Goal: Contribute content

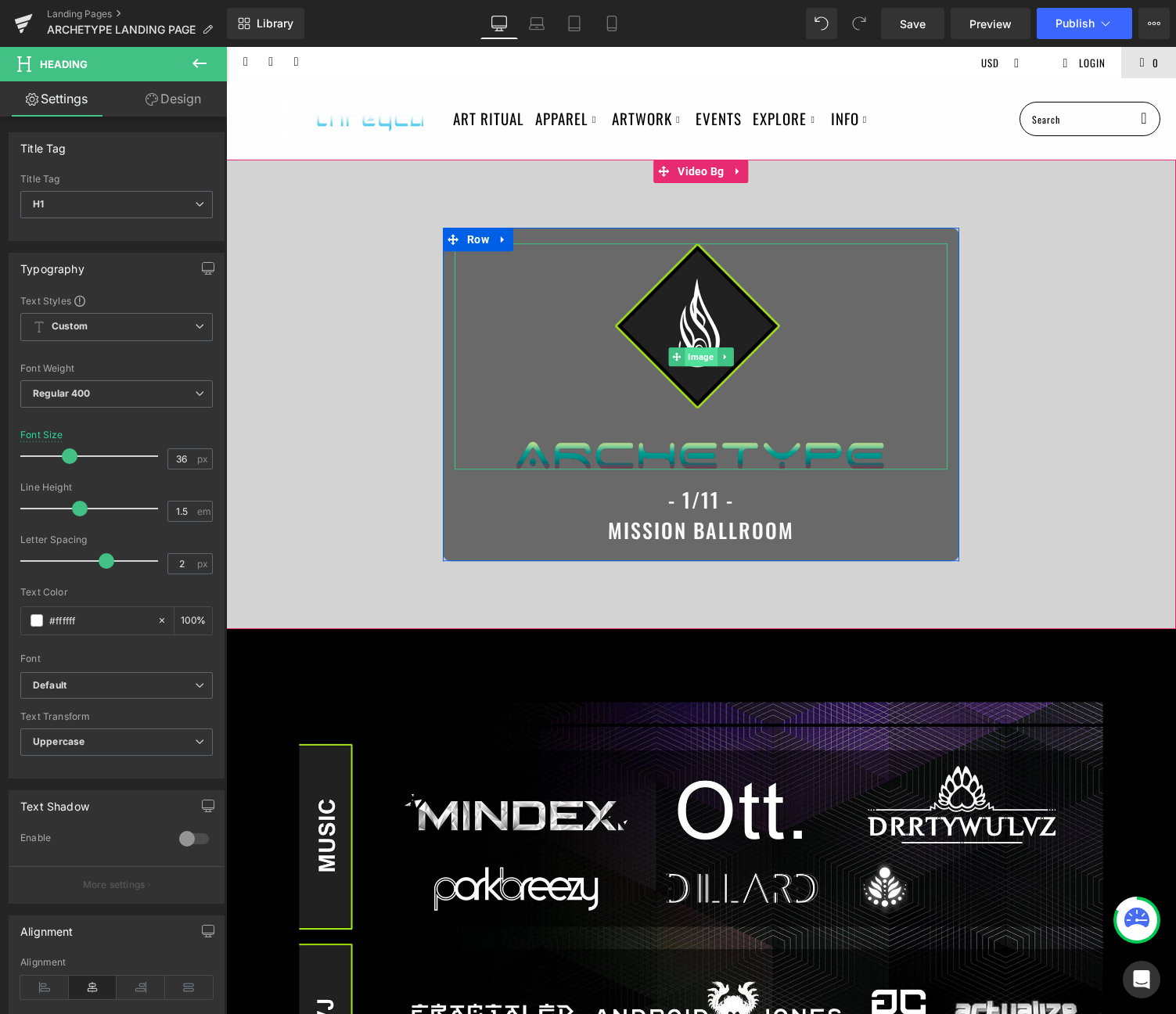
click at [708, 360] on span "Image" at bounding box center [701, 356] width 32 height 19
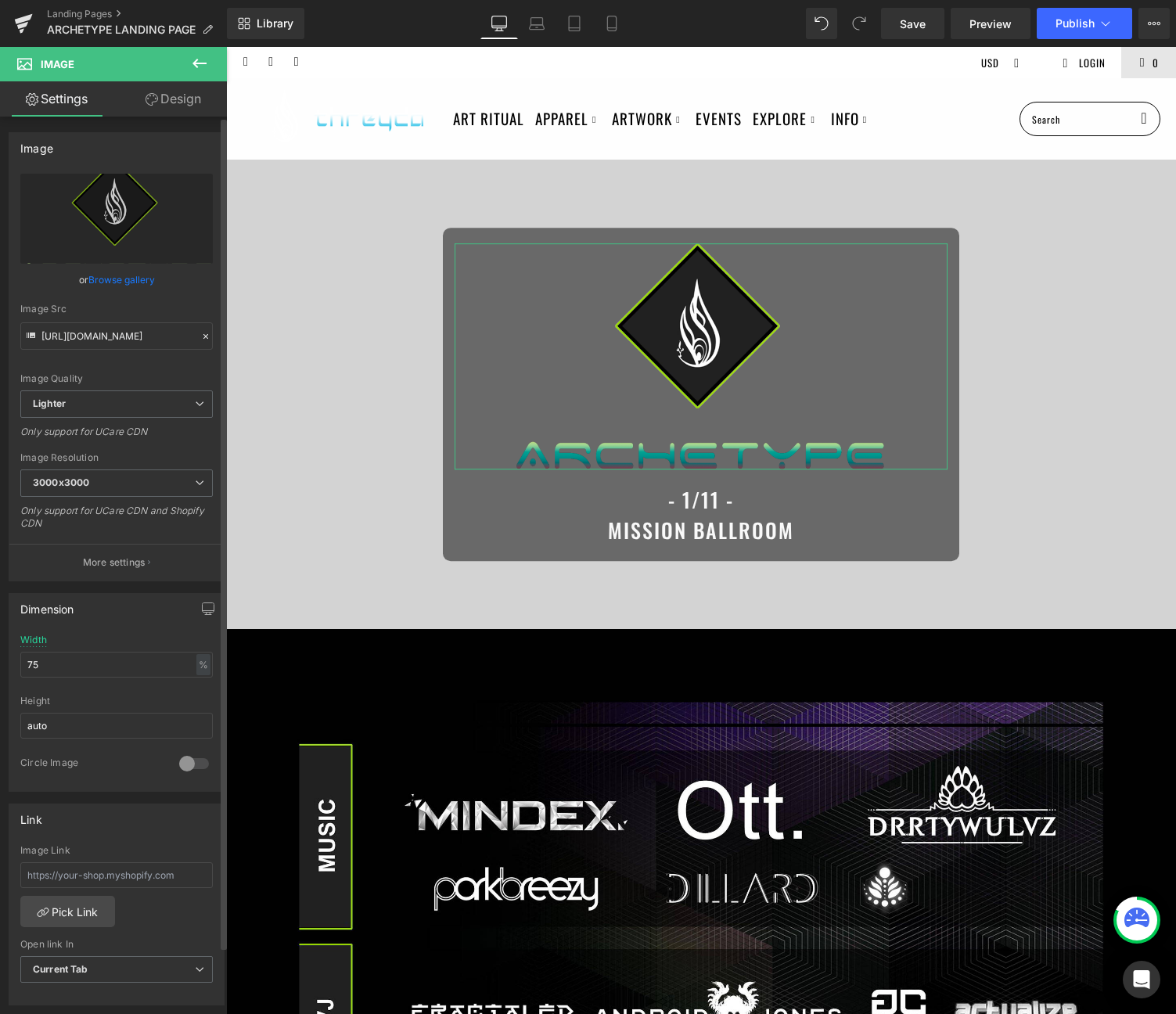
click at [125, 277] on link "Browse gallery" at bounding box center [121, 279] width 66 height 27
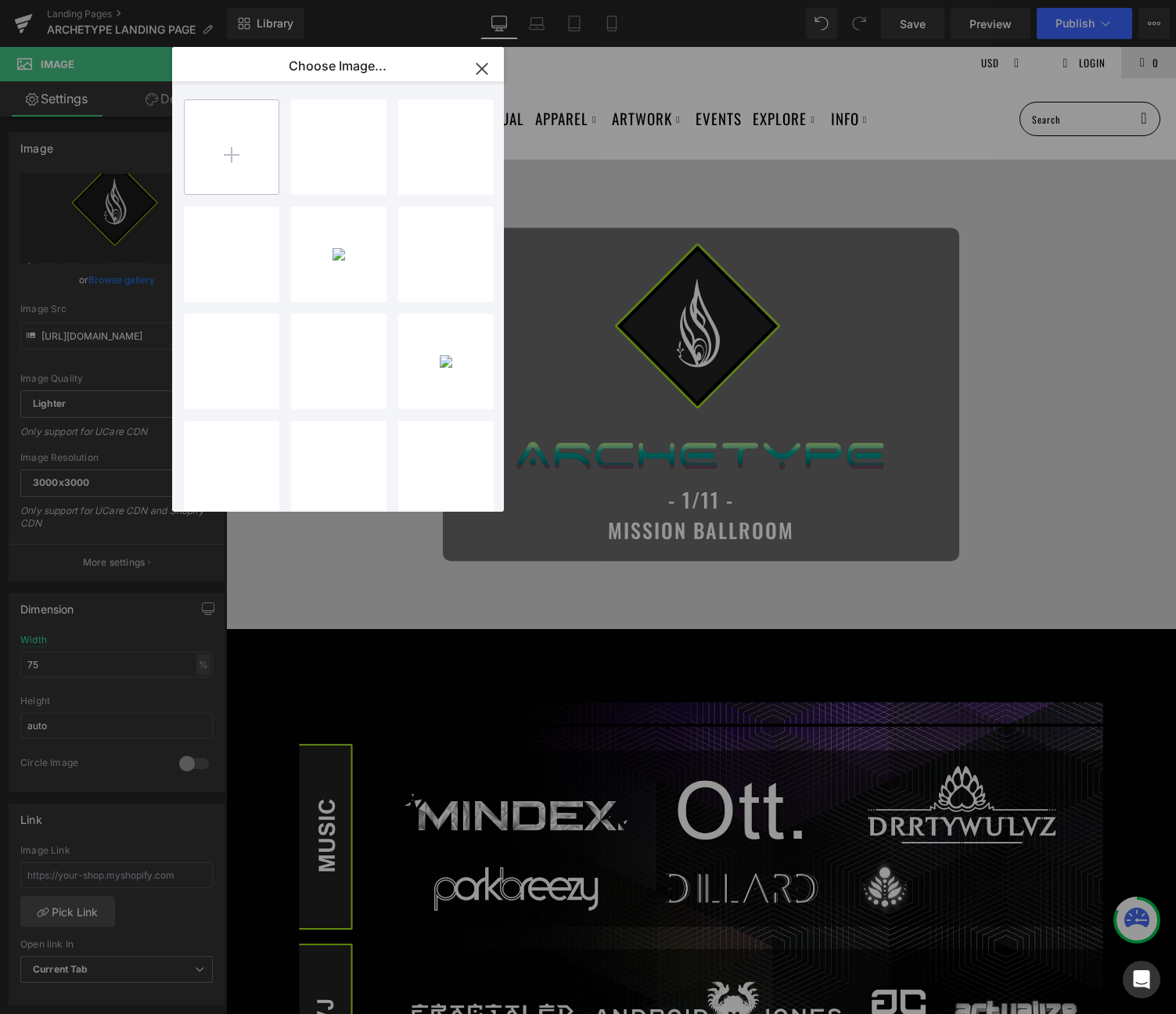
click at [0, 0] on input "file" at bounding box center [0, 0] width 0 height 0
type input "C:\fakepath\archetype.png"
click at [326, 142] on div "archety...type.png 267.11 KB" at bounding box center [339, 147] width 95 height 95
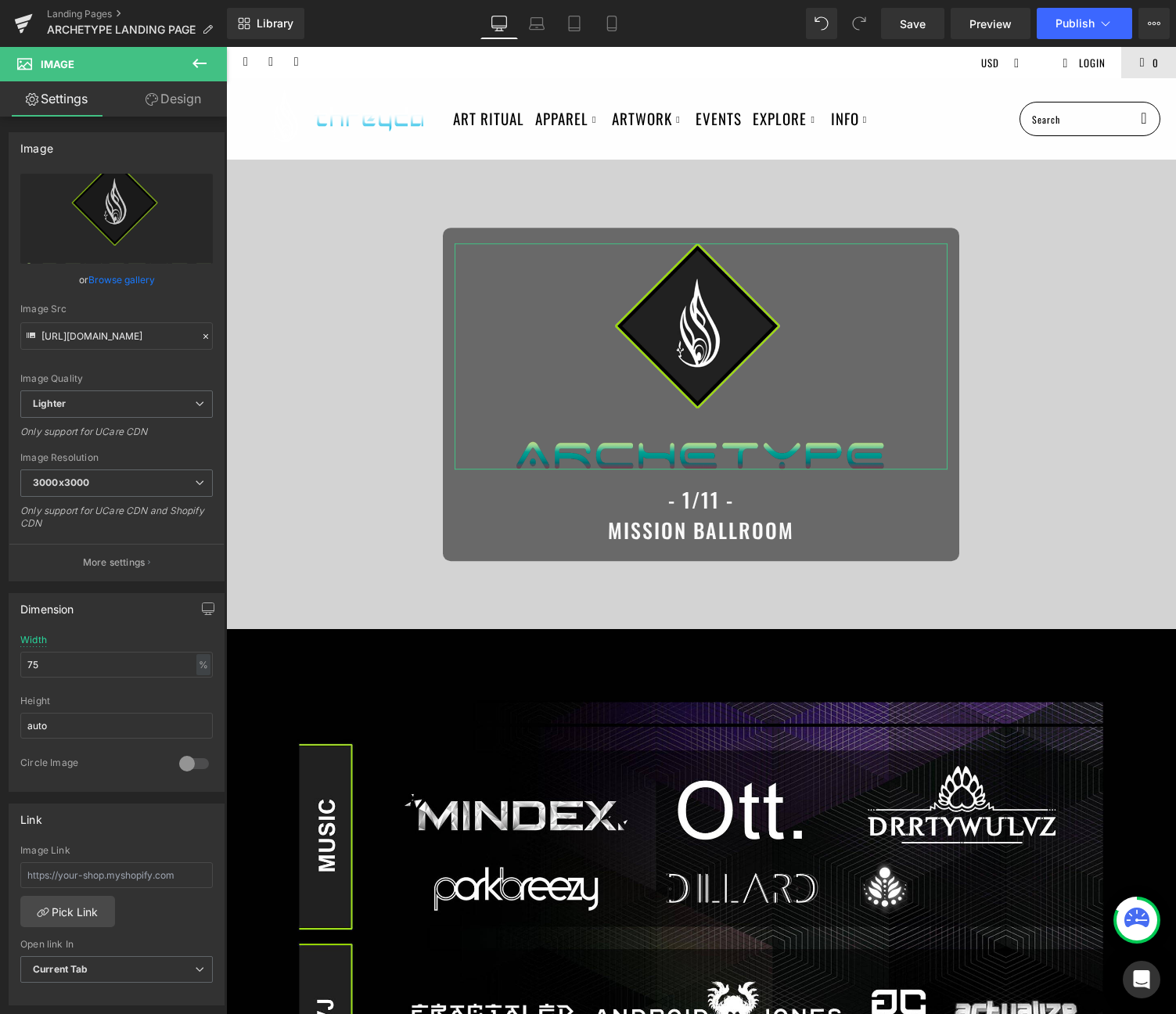
click at [115, 276] on link "Browse gallery" at bounding box center [121, 279] width 66 height 27
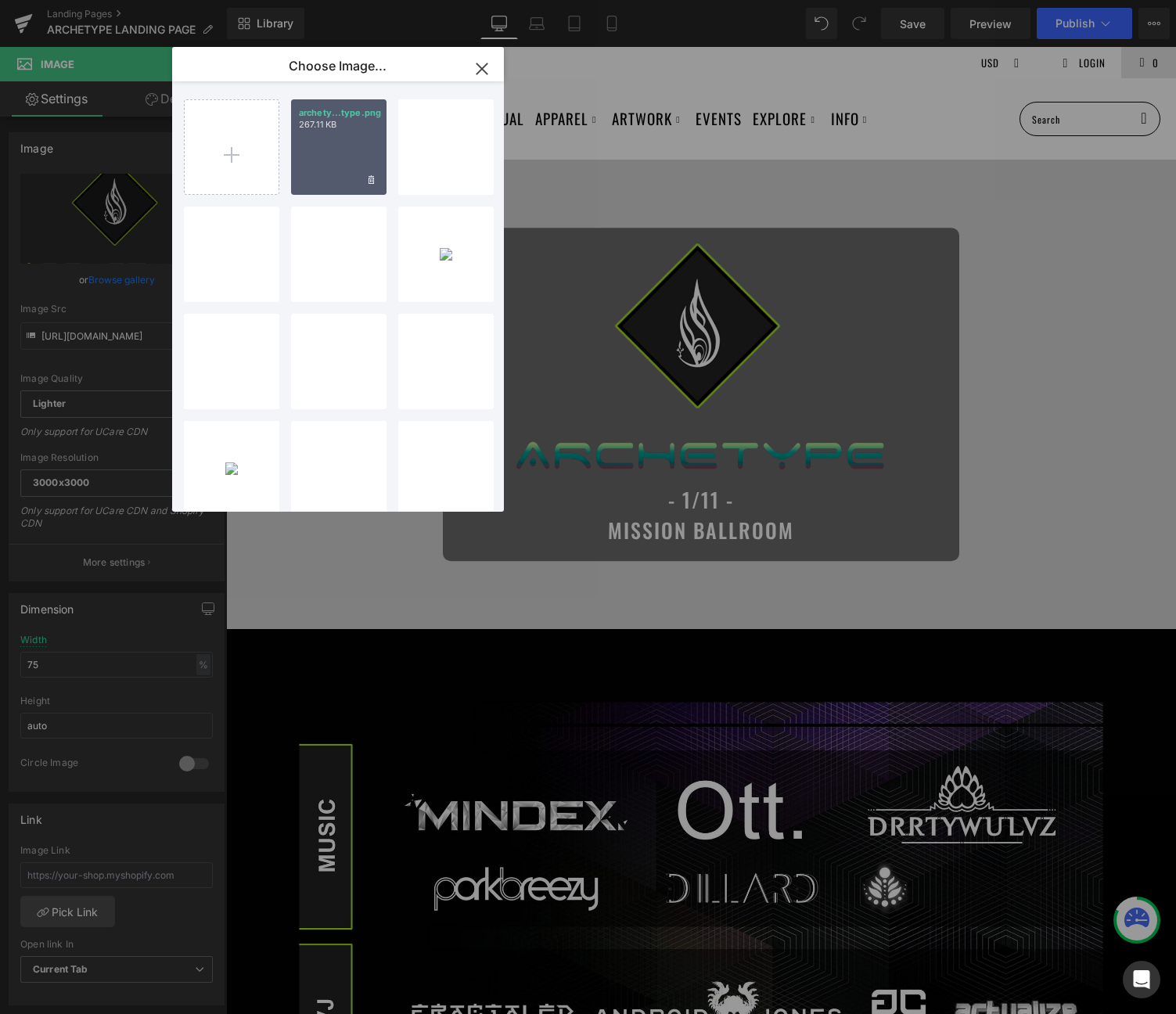
click at [341, 133] on div "archety...type.png 267.11 KB" at bounding box center [339, 147] width 95 height 95
type input "[URL][DOMAIN_NAME]"
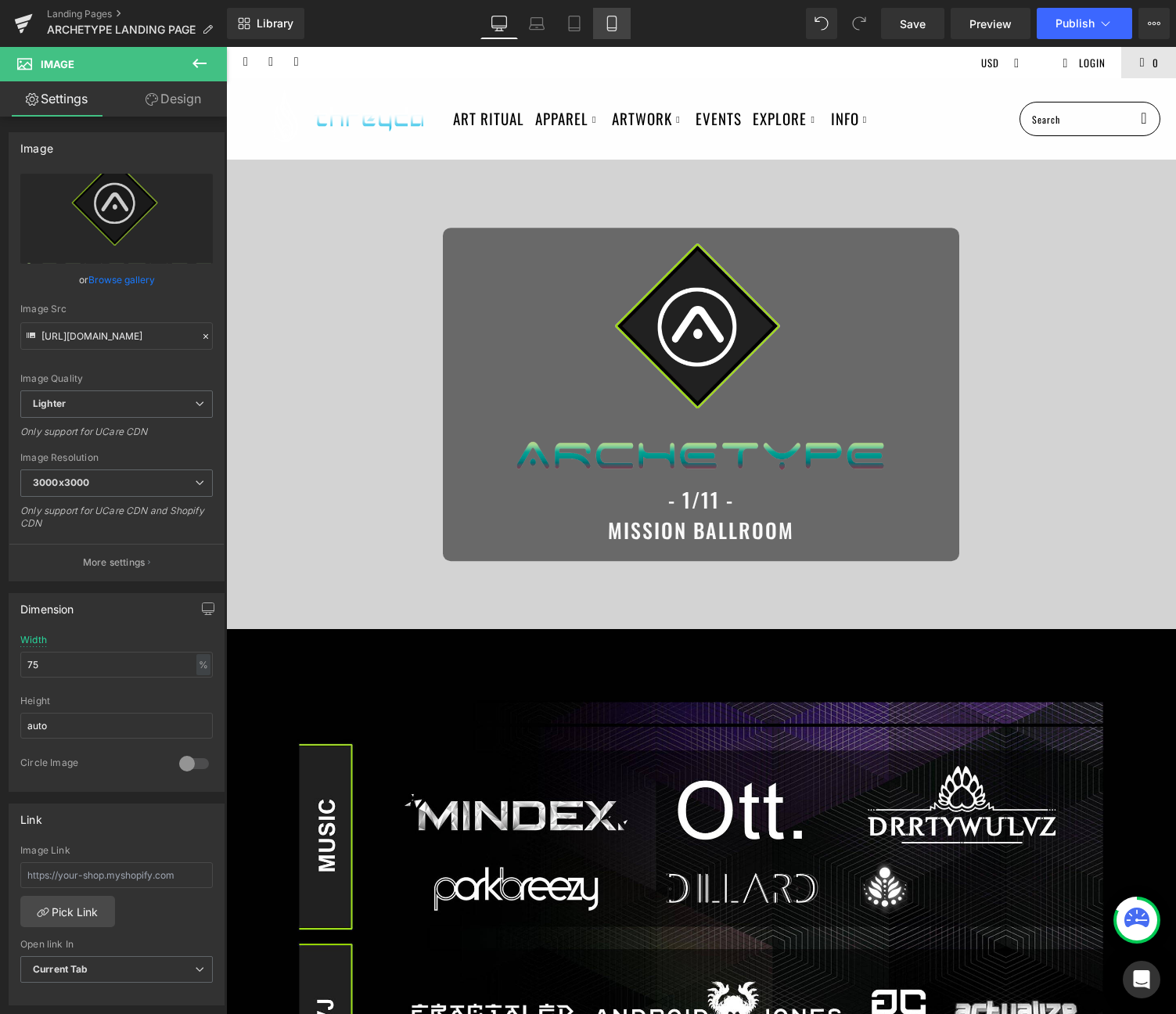
click at [604, 19] on icon at bounding box center [612, 23] width 15 height 15
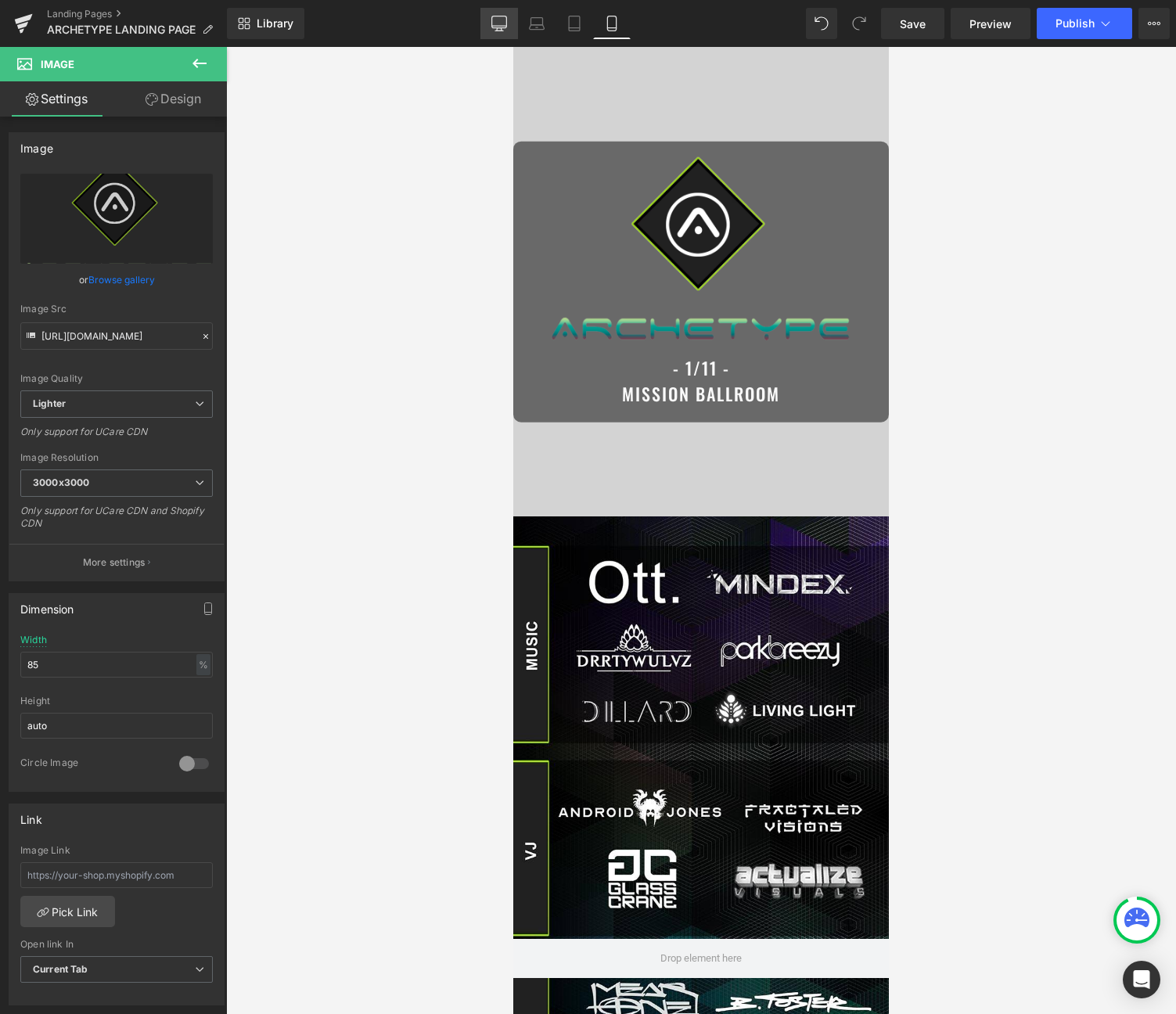
click at [502, 31] on icon at bounding box center [499, 31] width 8 height 0
type input "75"
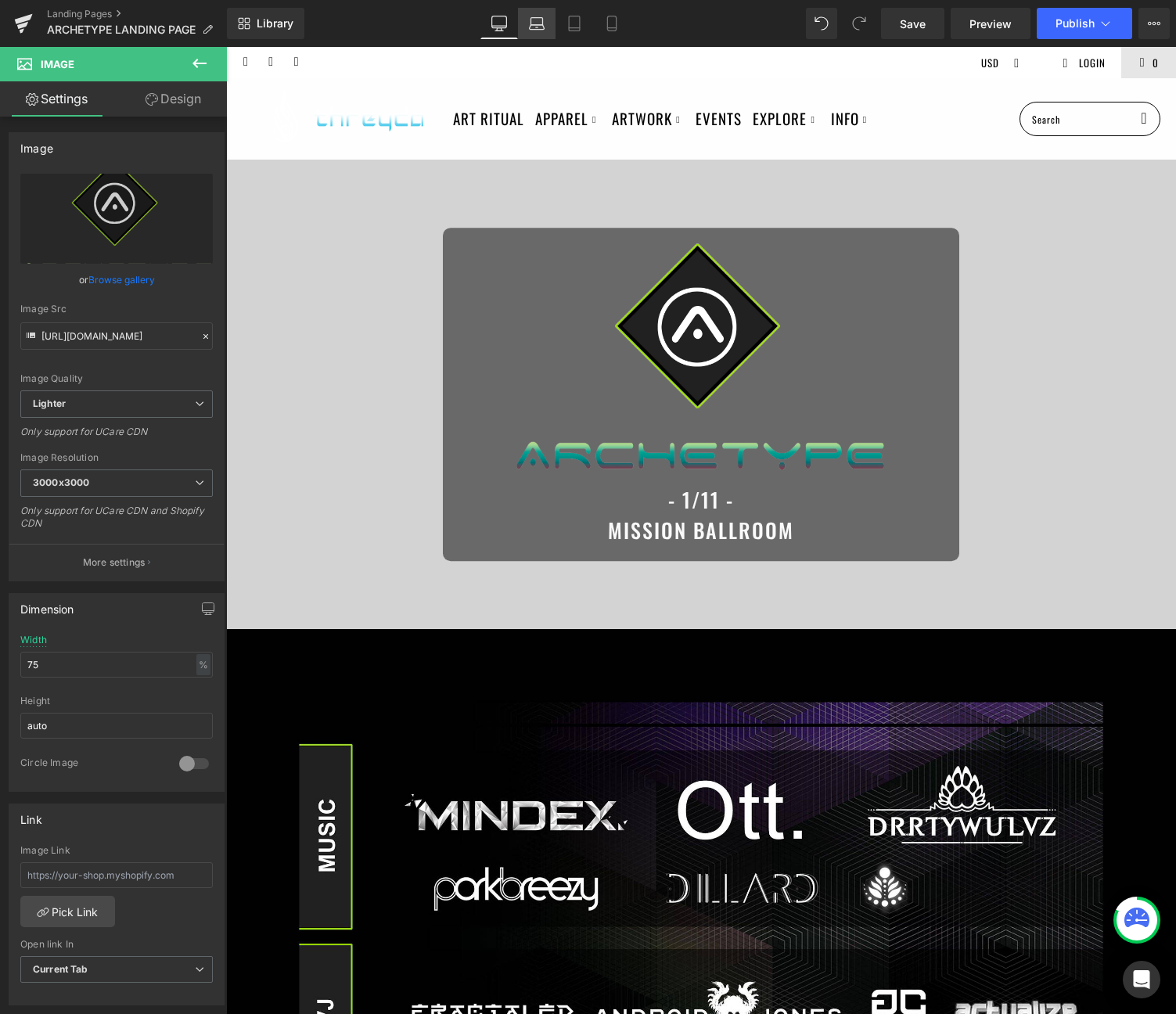
click at [548, 36] on link "Laptop" at bounding box center [536, 23] width 37 height 31
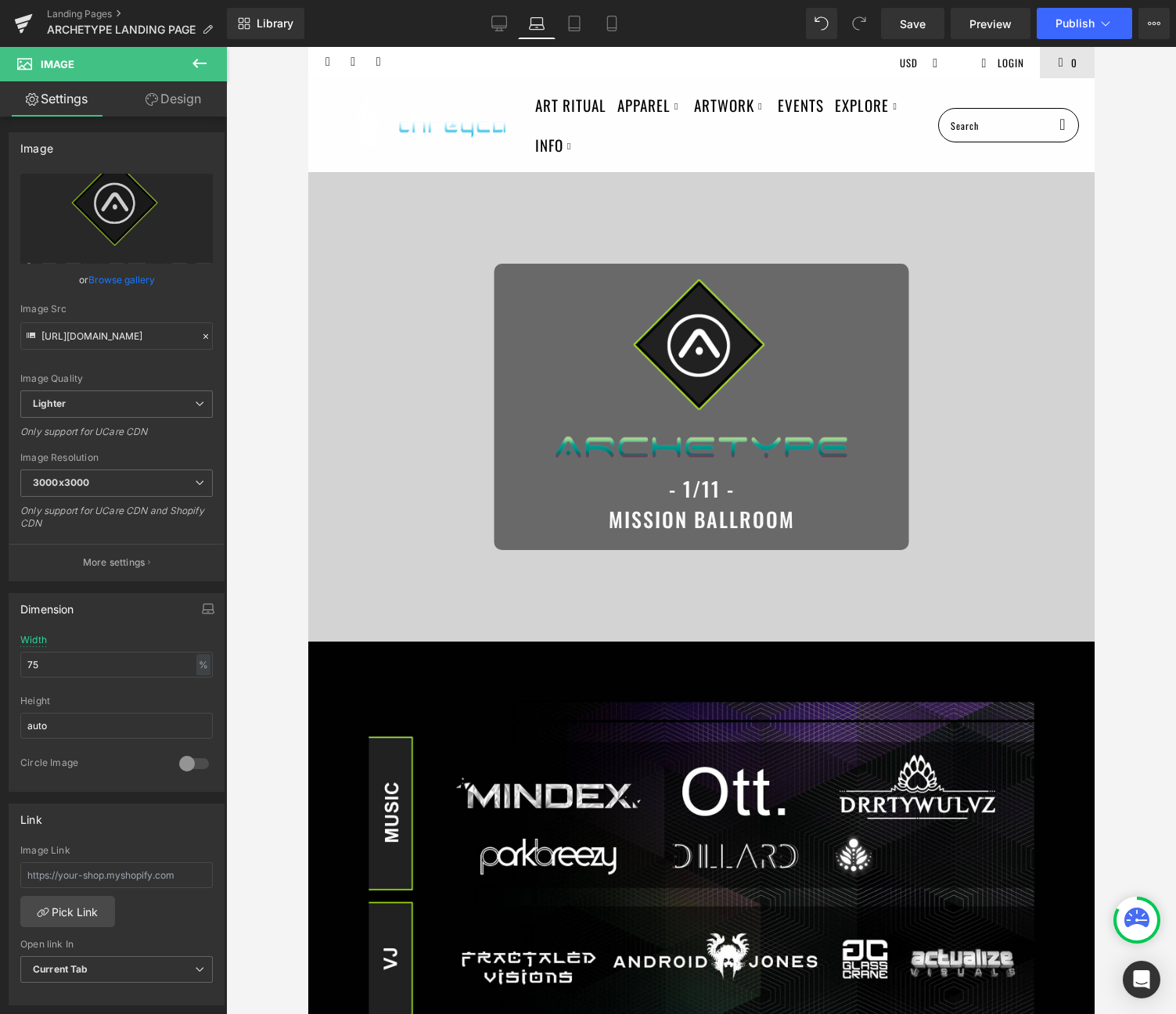
scroll to position [35, 0]
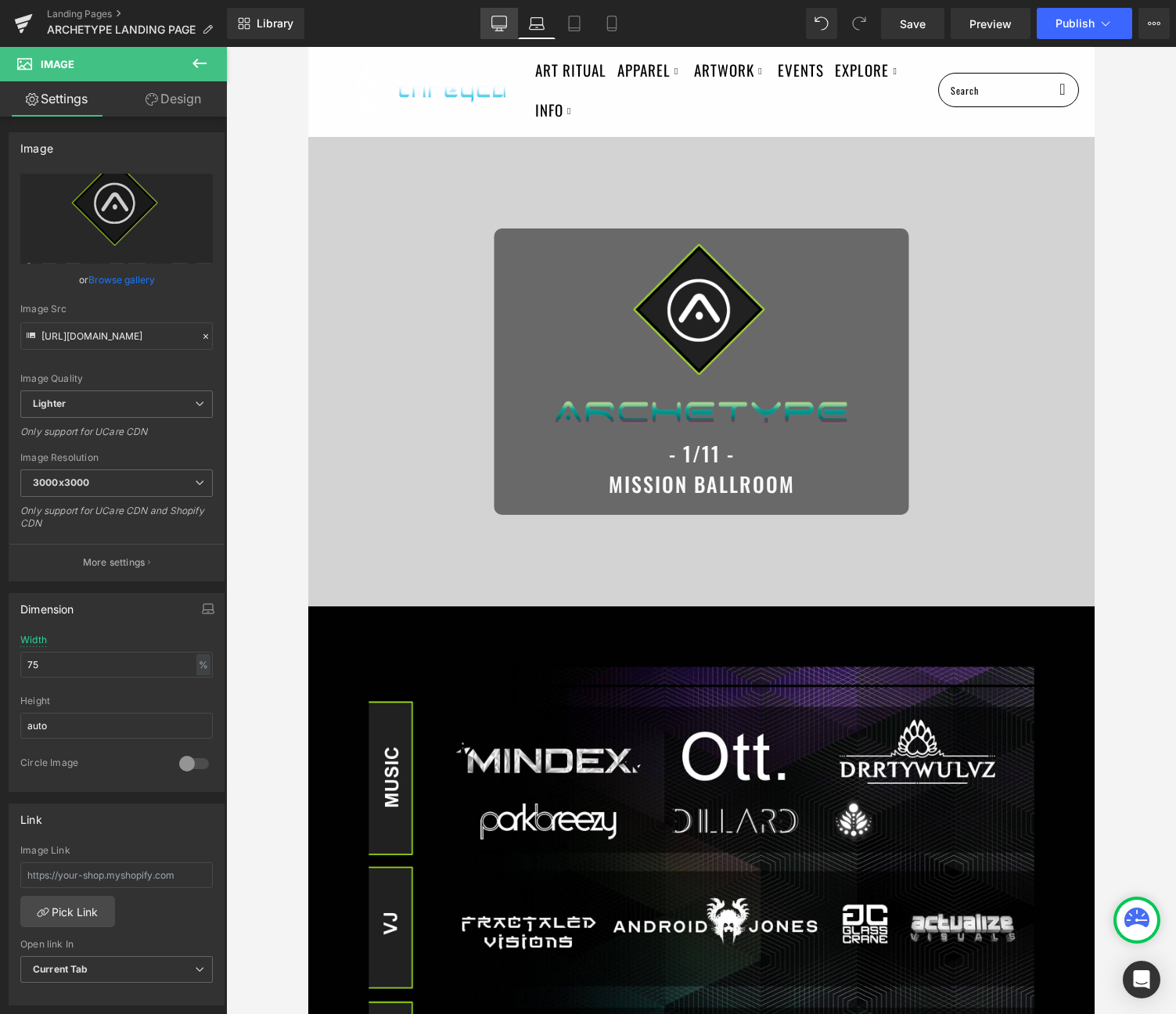
click at [507, 20] on icon at bounding box center [499, 22] width 15 height 12
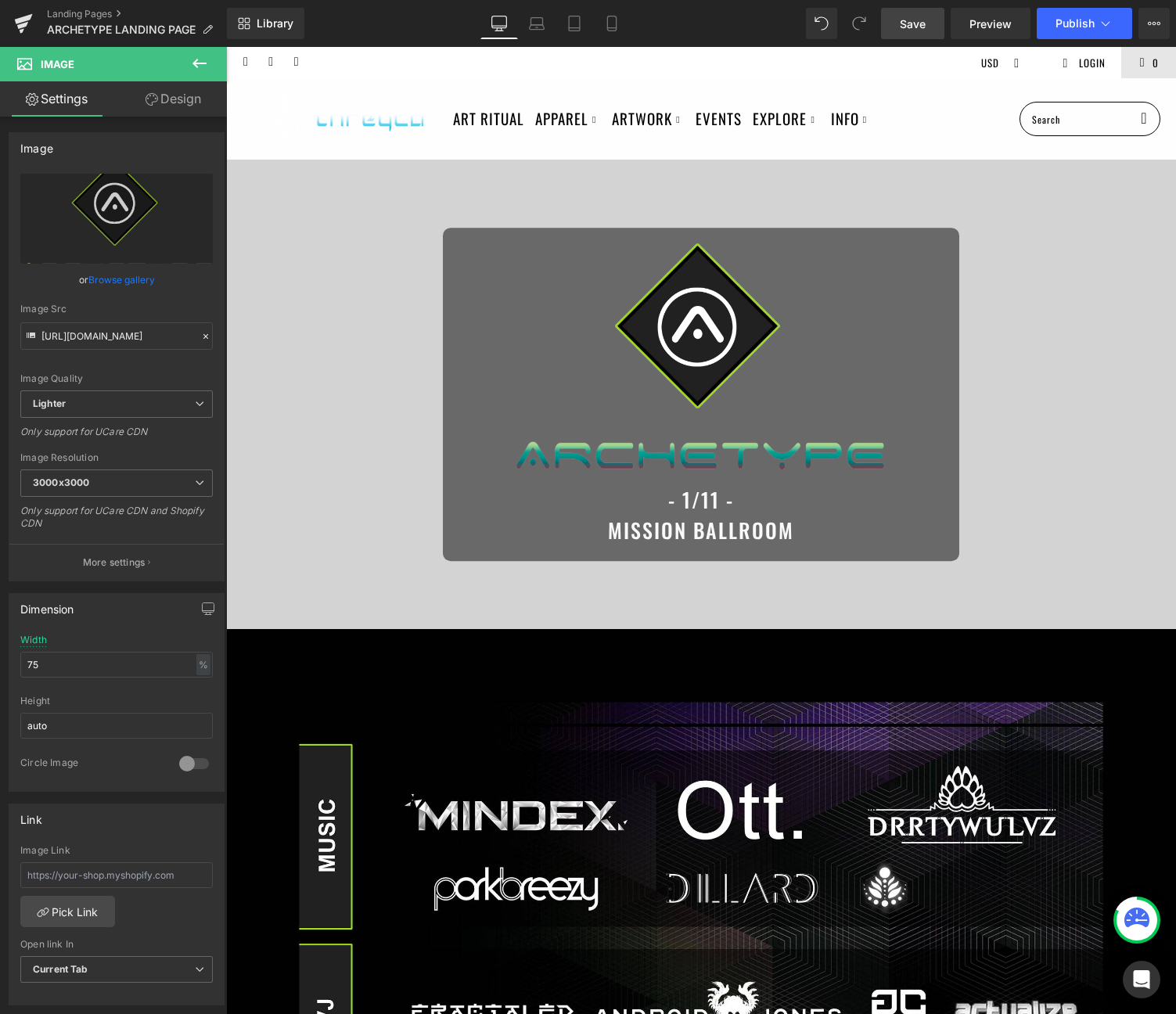
click at [910, 14] on link "Save" at bounding box center [912, 23] width 64 height 31
